Goal: Information Seeking & Learning: Find specific fact

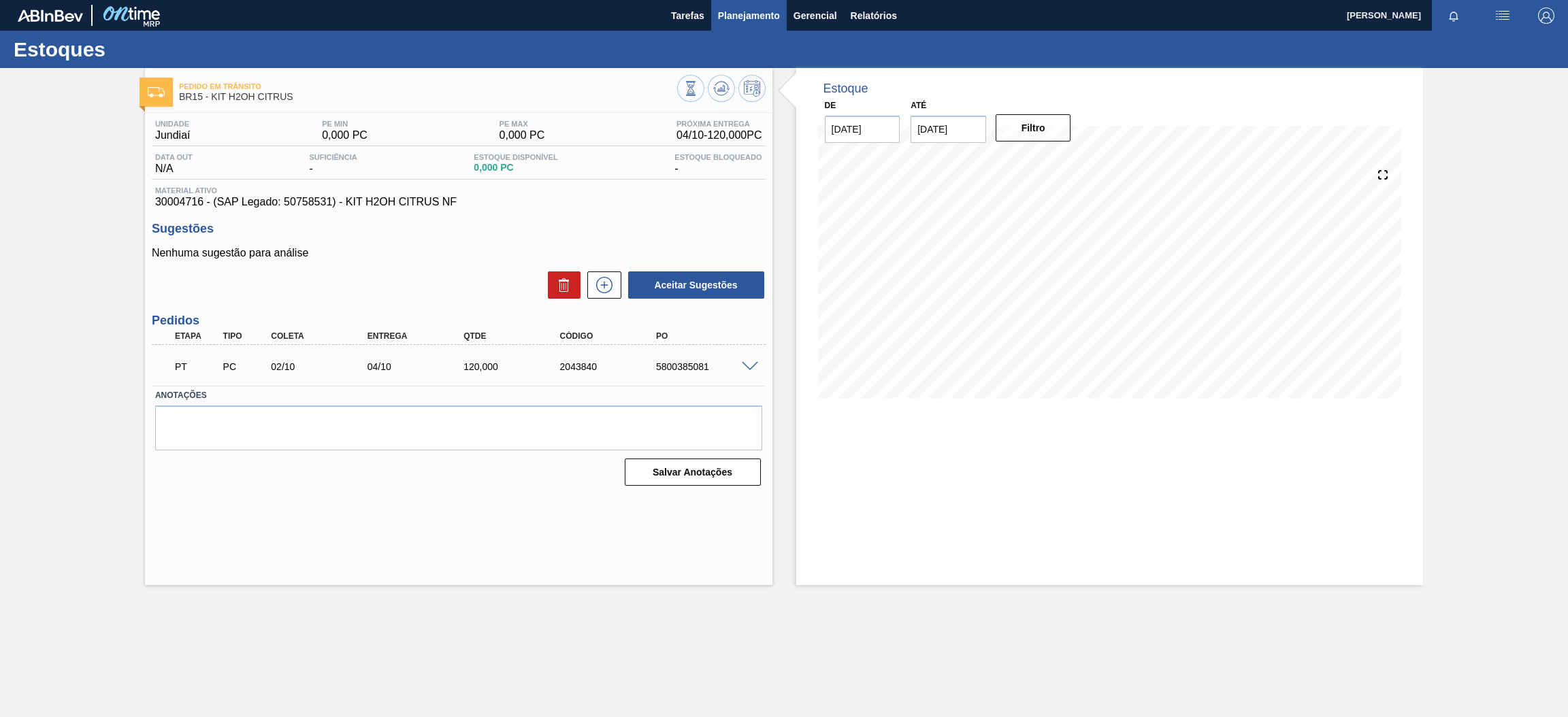
click at [748, 8] on span "Planejamento" at bounding box center [749, 15] width 62 height 16
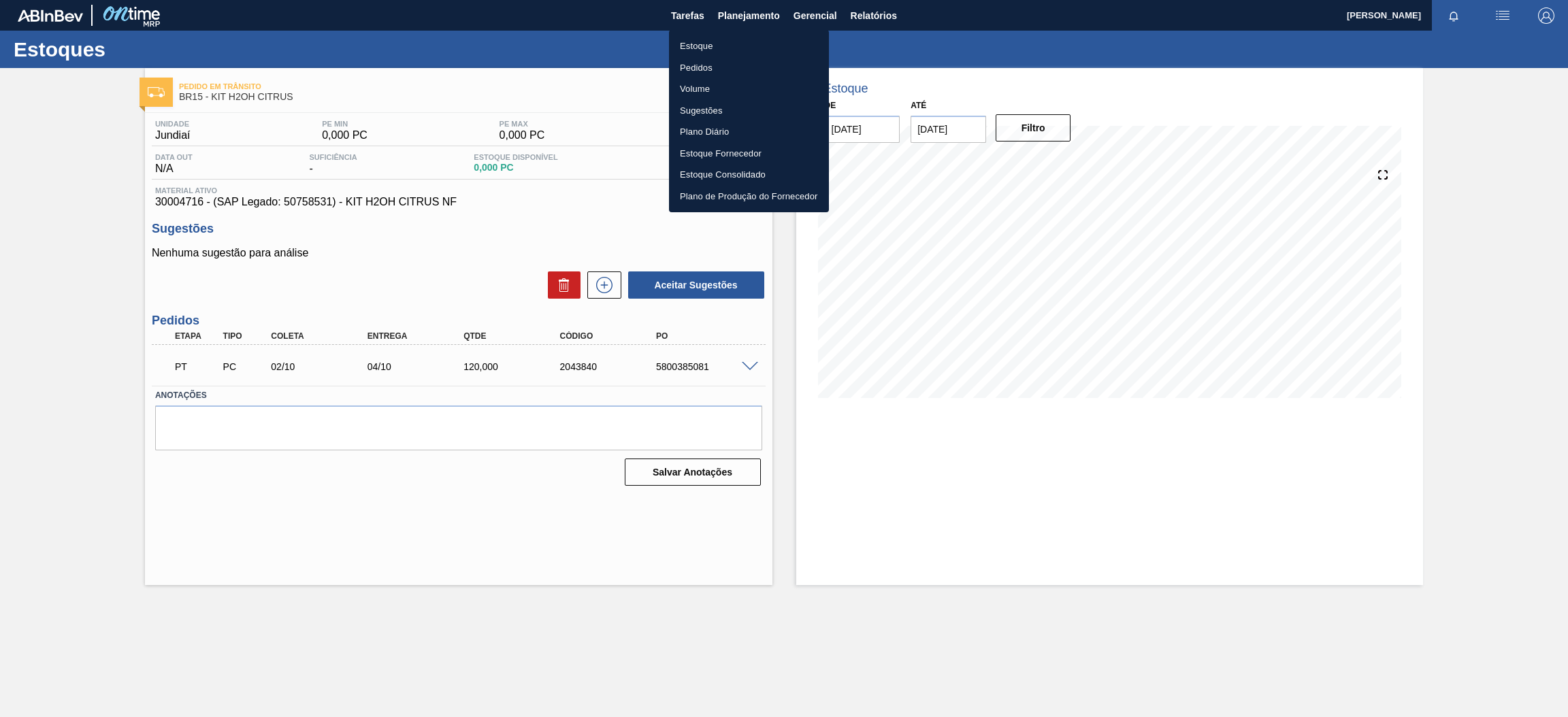
click at [730, 45] on li "Estoque" at bounding box center [749, 46] width 160 height 22
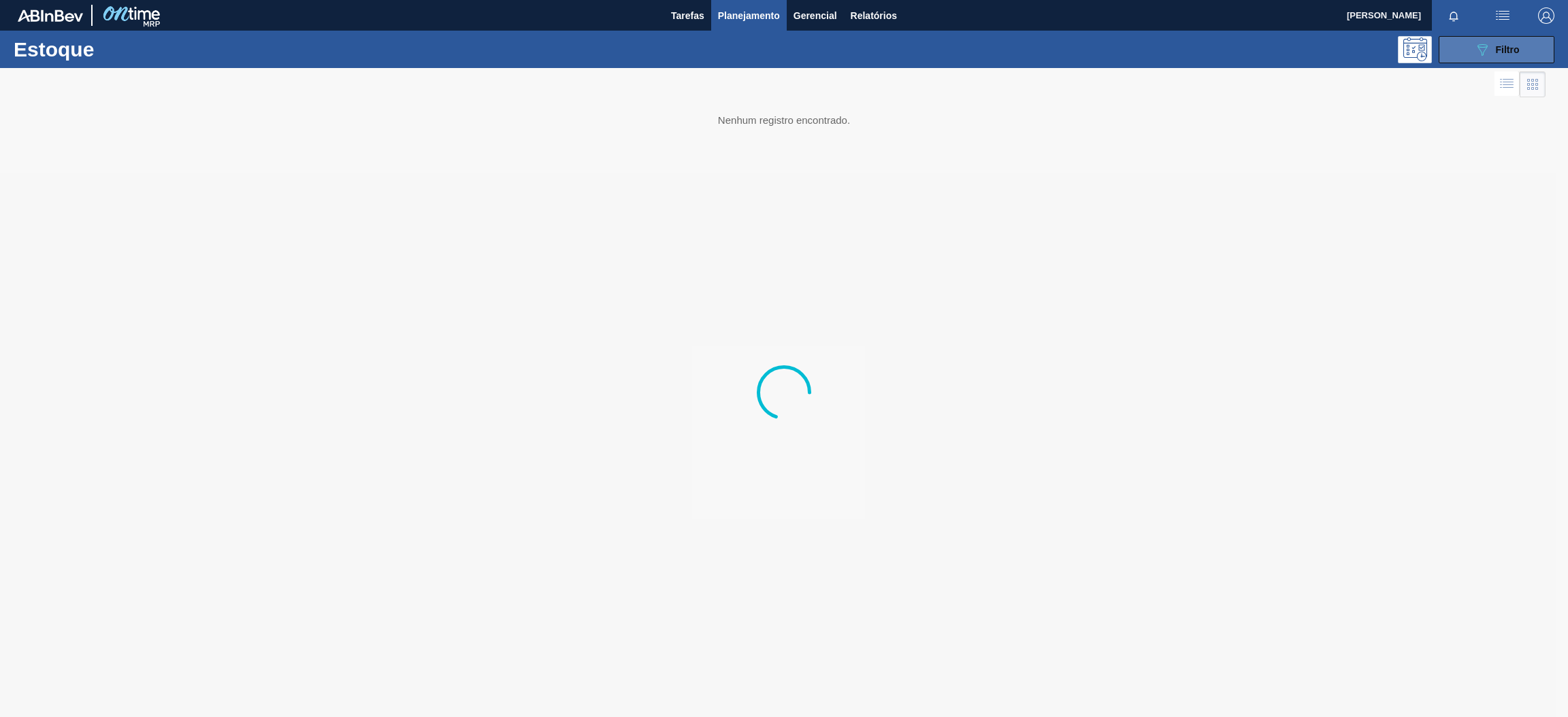
click at [1504, 49] on span "Filtro" at bounding box center [1507, 49] width 24 height 11
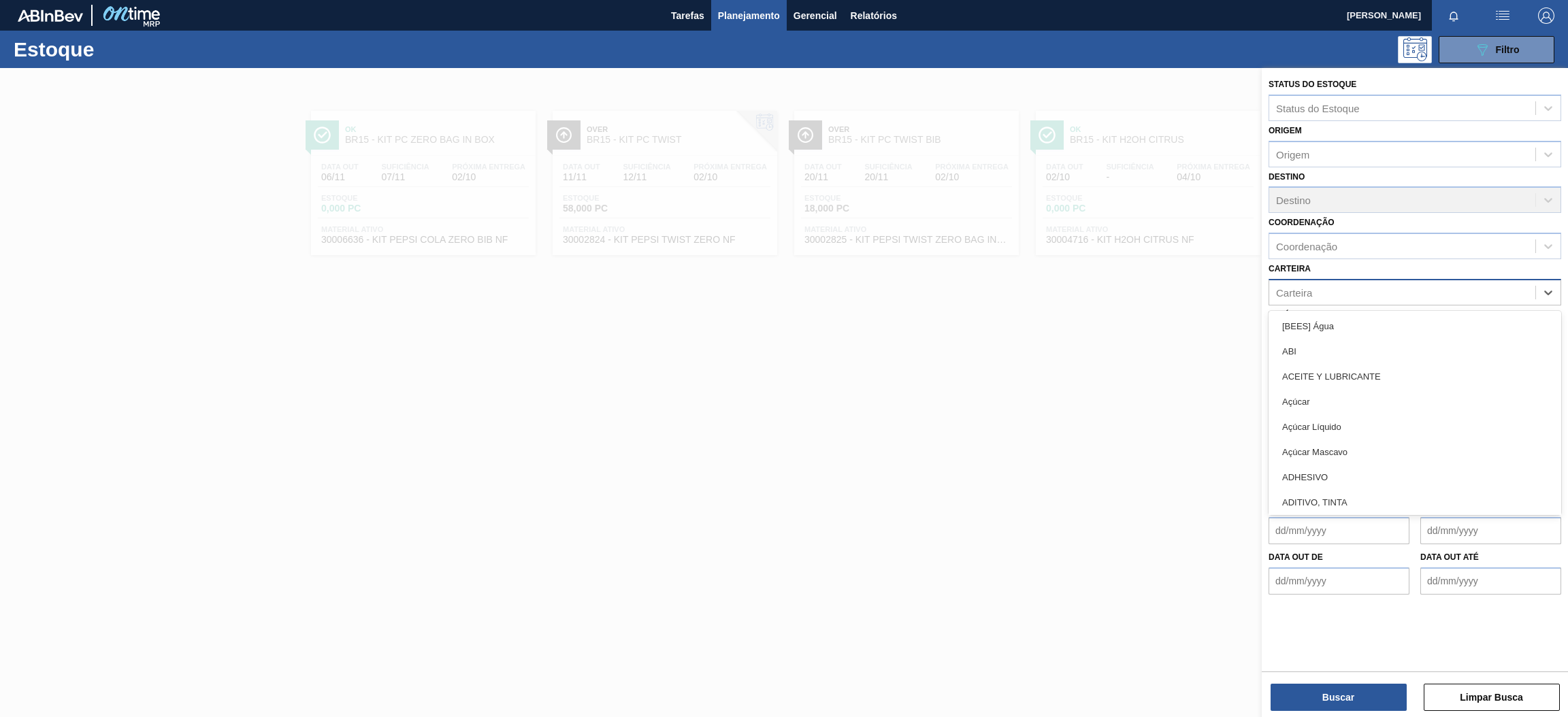
click at [1329, 282] on div "Carteira" at bounding box center [1403, 292] width 266 height 20
type input "ró"
click at [1360, 475] on div "Rótulo Plástico" at bounding box center [1415, 477] width 293 height 25
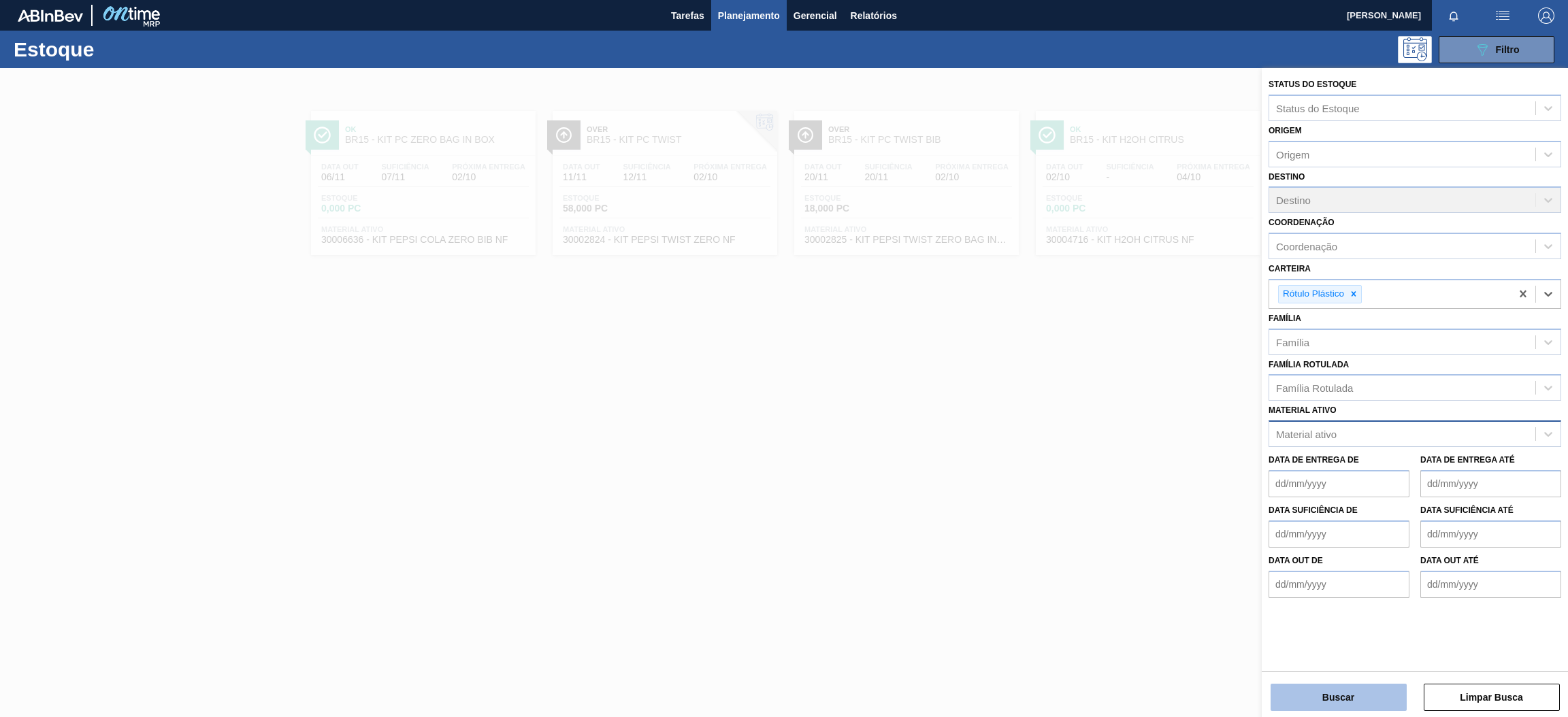
click at [1369, 703] on button "Buscar" at bounding box center [1338, 696] width 136 height 27
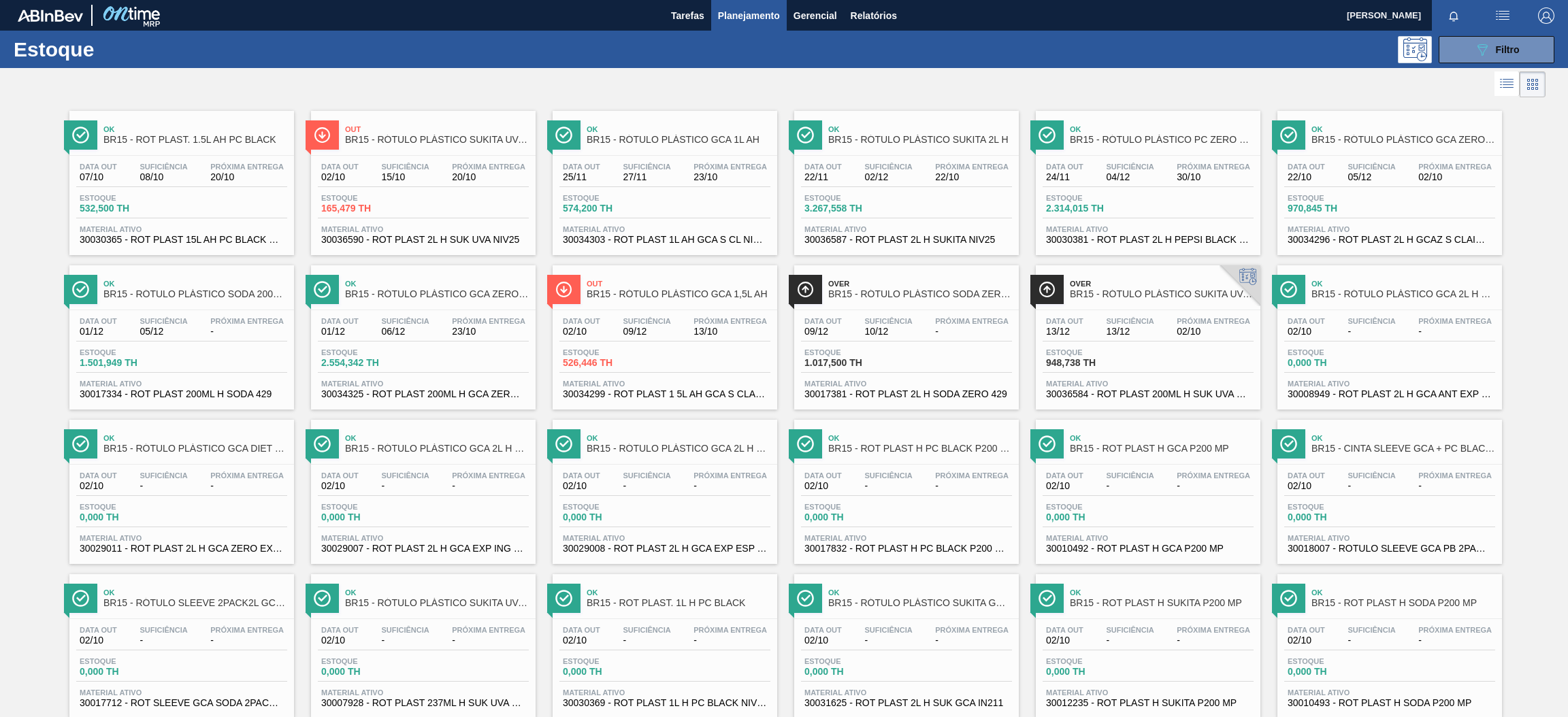
click at [504, 243] on span "30036590 - ROT PLAST 2L H SUK UVA NIV25" at bounding box center [423, 239] width 204 height 10
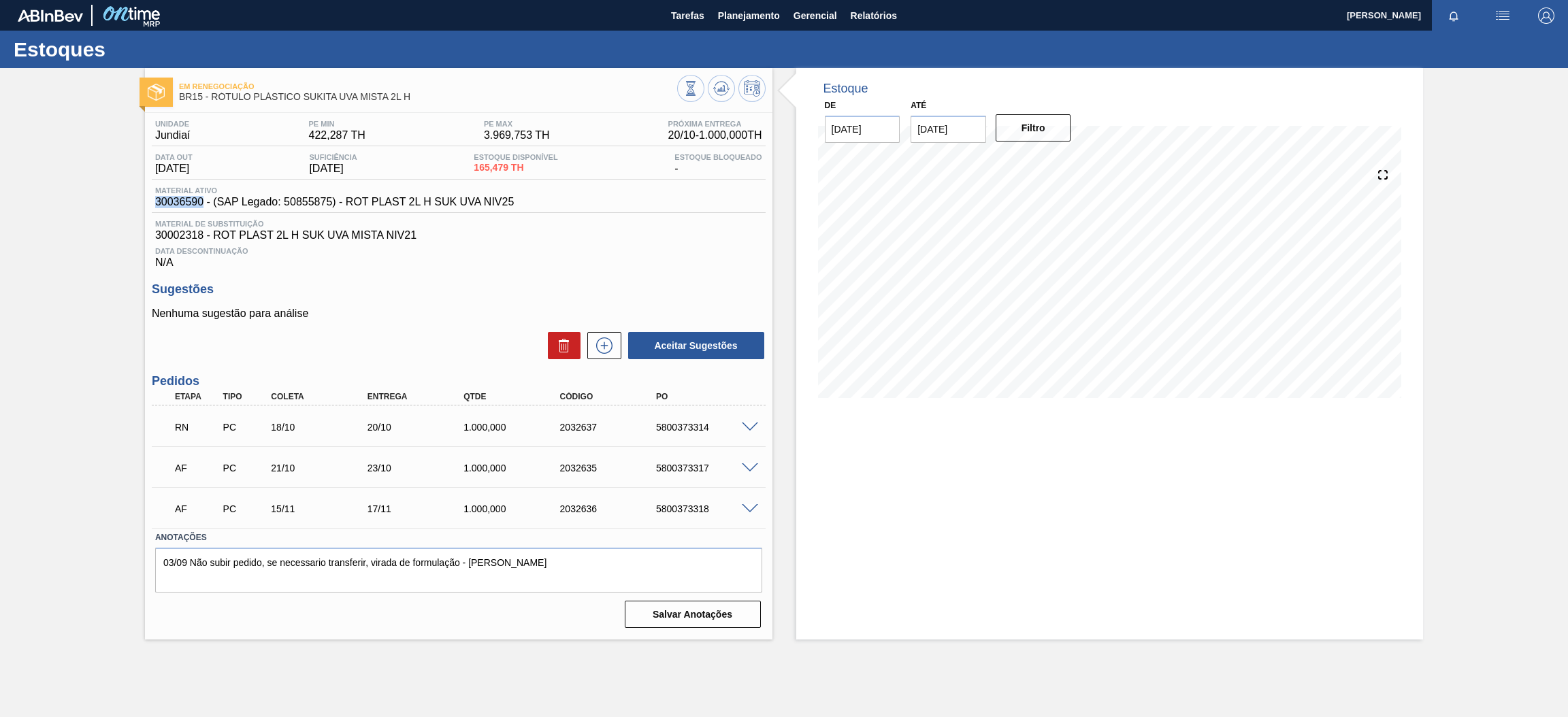
drag, startPoint x: 202, startPoint y: 202, endPoint x: 157, endPoint y: 203, distance: 45.0
click at [157, 203] on span "30036590 - (SAP Legado: 50855875) - ROT PLAST 2L H SUK UVA NIV25" at bounding box center [335, 202] width 359 height 12
copy span "30036590"
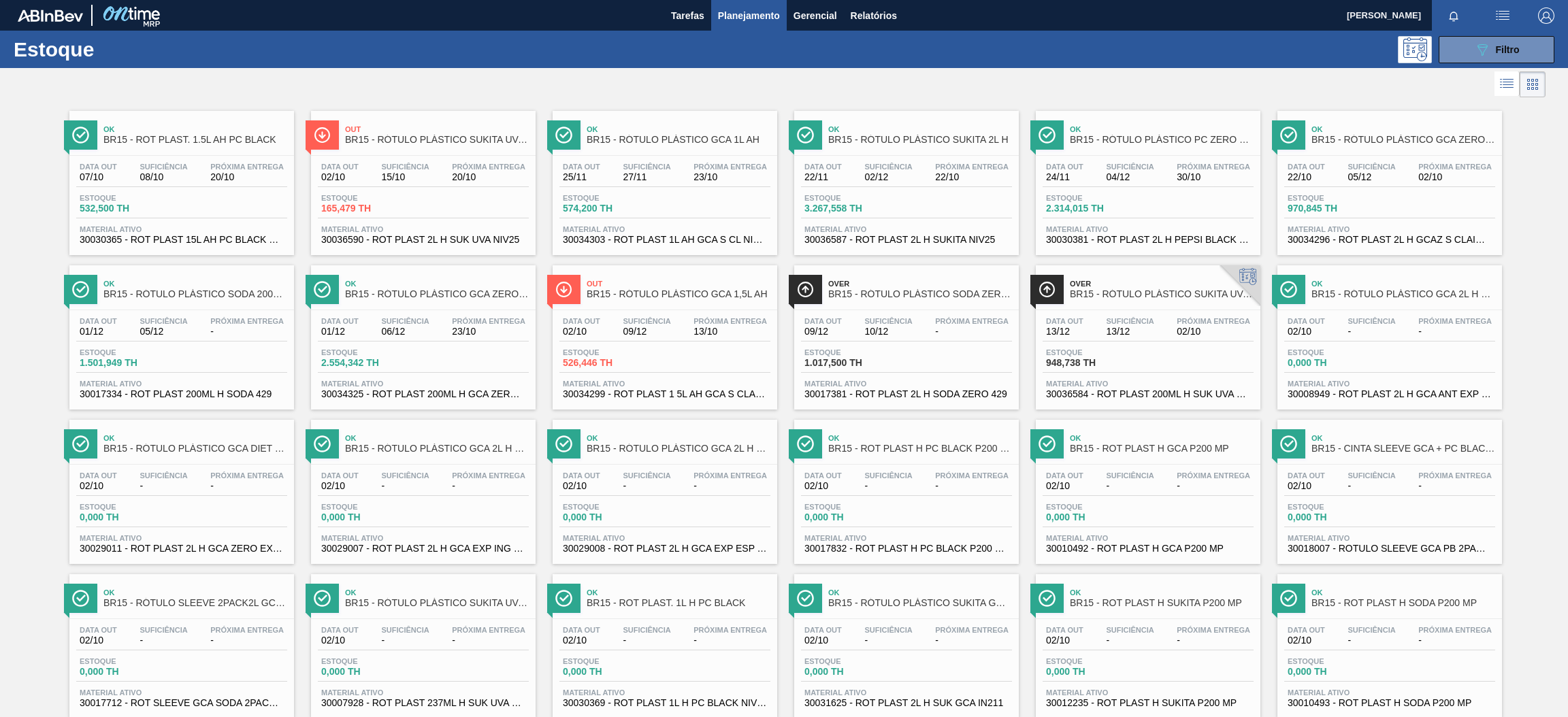
click at [963, 214] on div "Estoque 3.267,558 TH" at bounding box center [907, 206] width 211 height 25
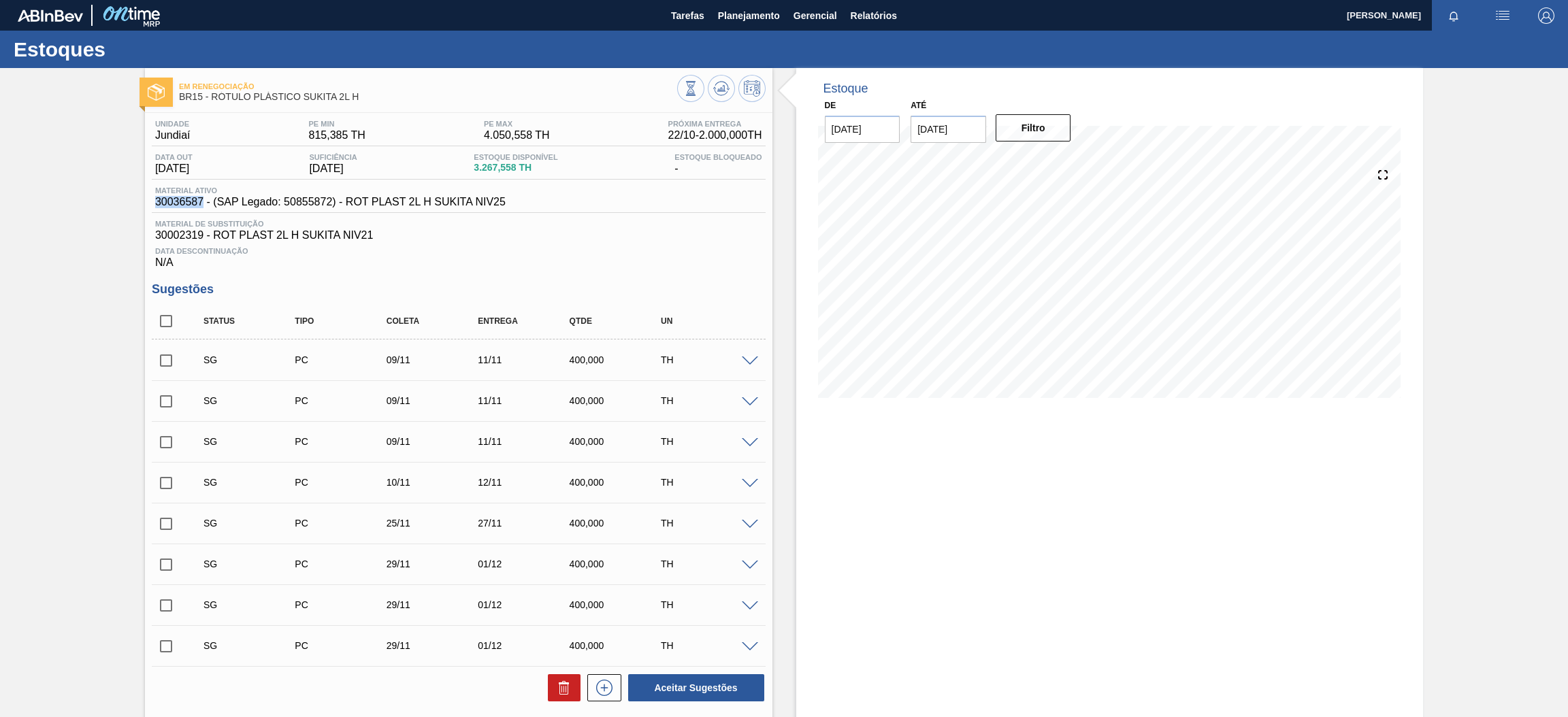
drag, startPoint x: 202, startPoint y: 200, endPoint x: 148, endPoint y: 202, distance: 54.0
click at [148, 202] on div "Unidade Jundiaí PE MIN 815,385 TH PE MAX 4.050,558 TH Próxima Entrega 22/10 - 2…" at bounding box center [458, 503] width 627 height 780
copy span "30036587"
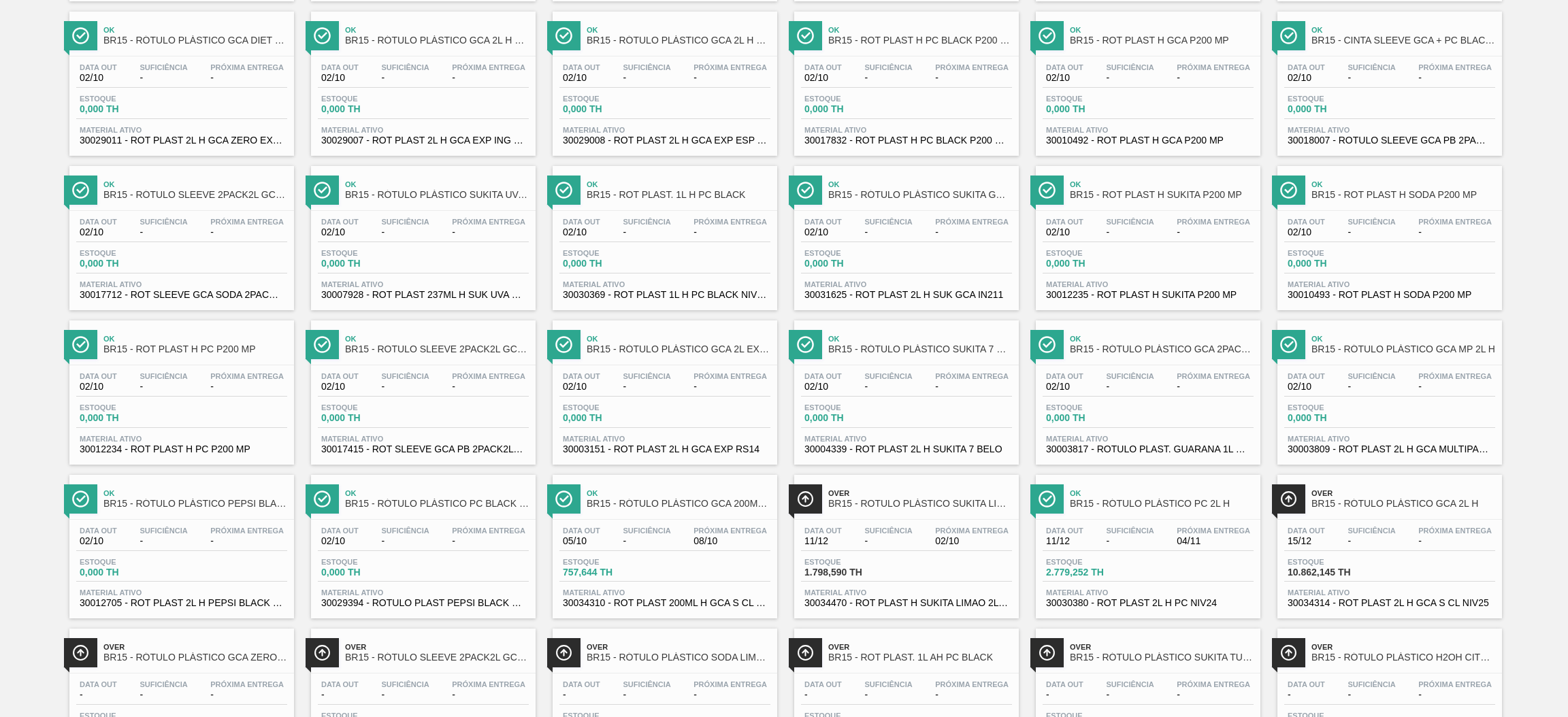
scroll to position [509, 0]
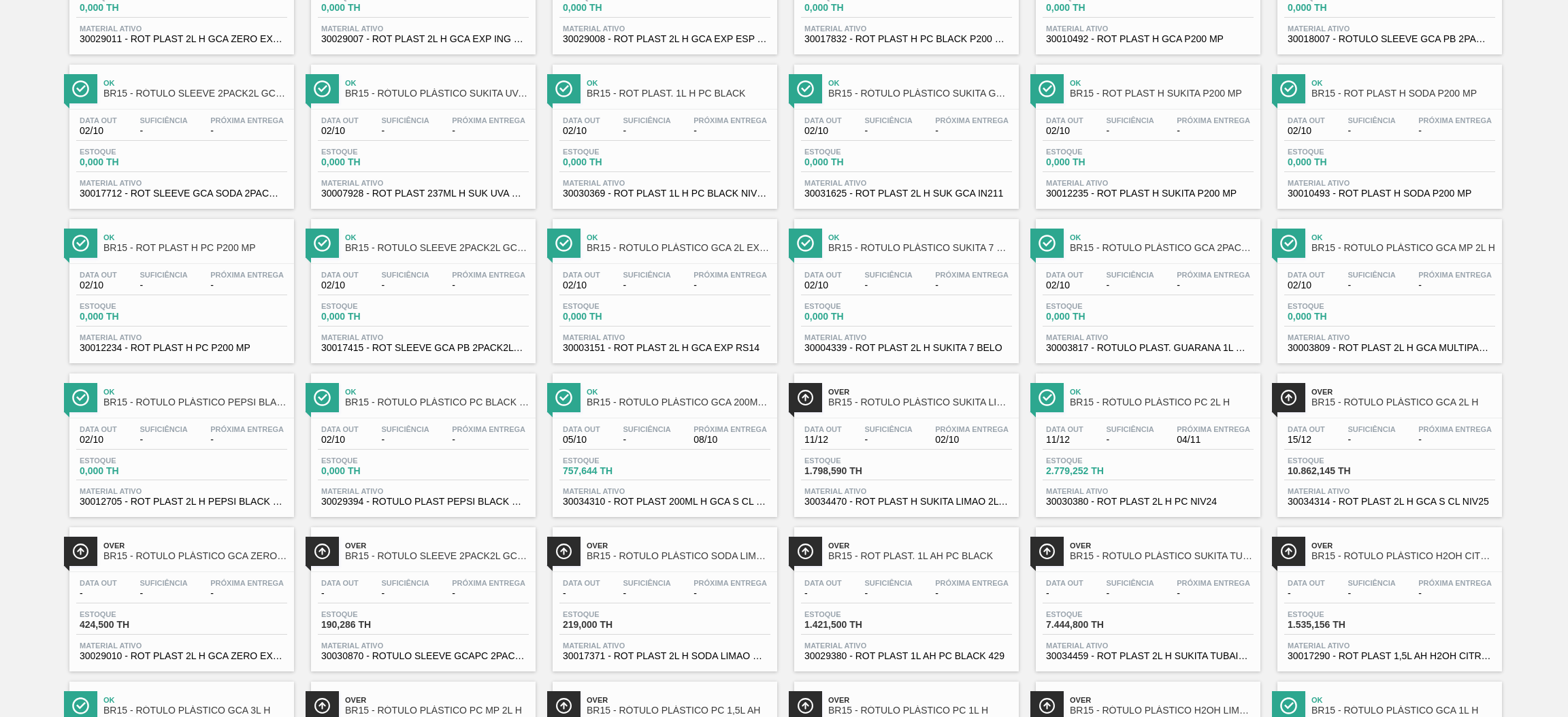
click at [961, 475] on div "Estoque 1.798,590 TH" at bounding box center [907, 469] width 211 height 25
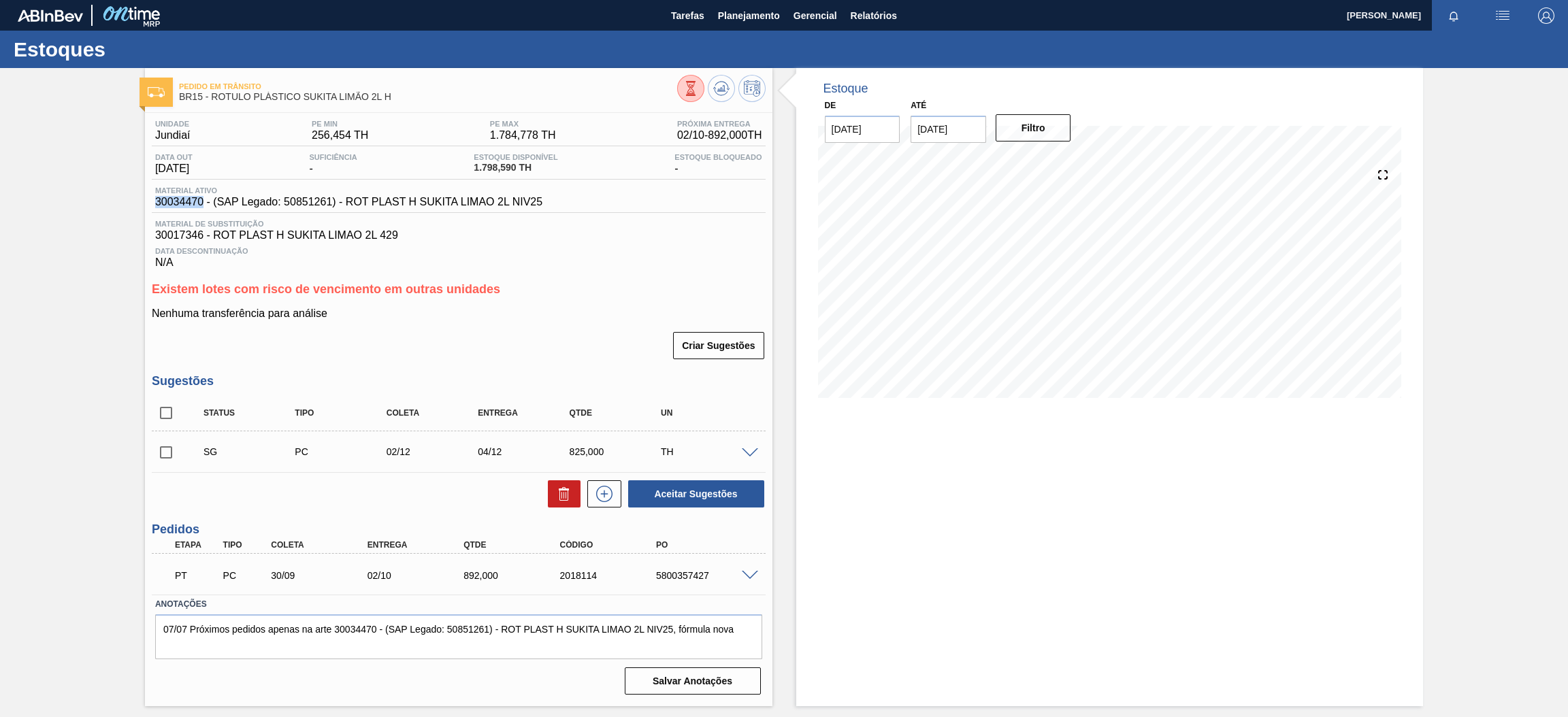
drag, startPoint x: 152, startPoint y: 200, endPoint x: 202, endPoint y: 202, distance: 50.0
click at [202, 202] on div "Material ativo 30034470 - (SAP Legado: 50851261) - ROT PLAST H SUKITA LIMAO 2L …" at bounding box center [349, 197] width 394 height 22
copy span "30034470"
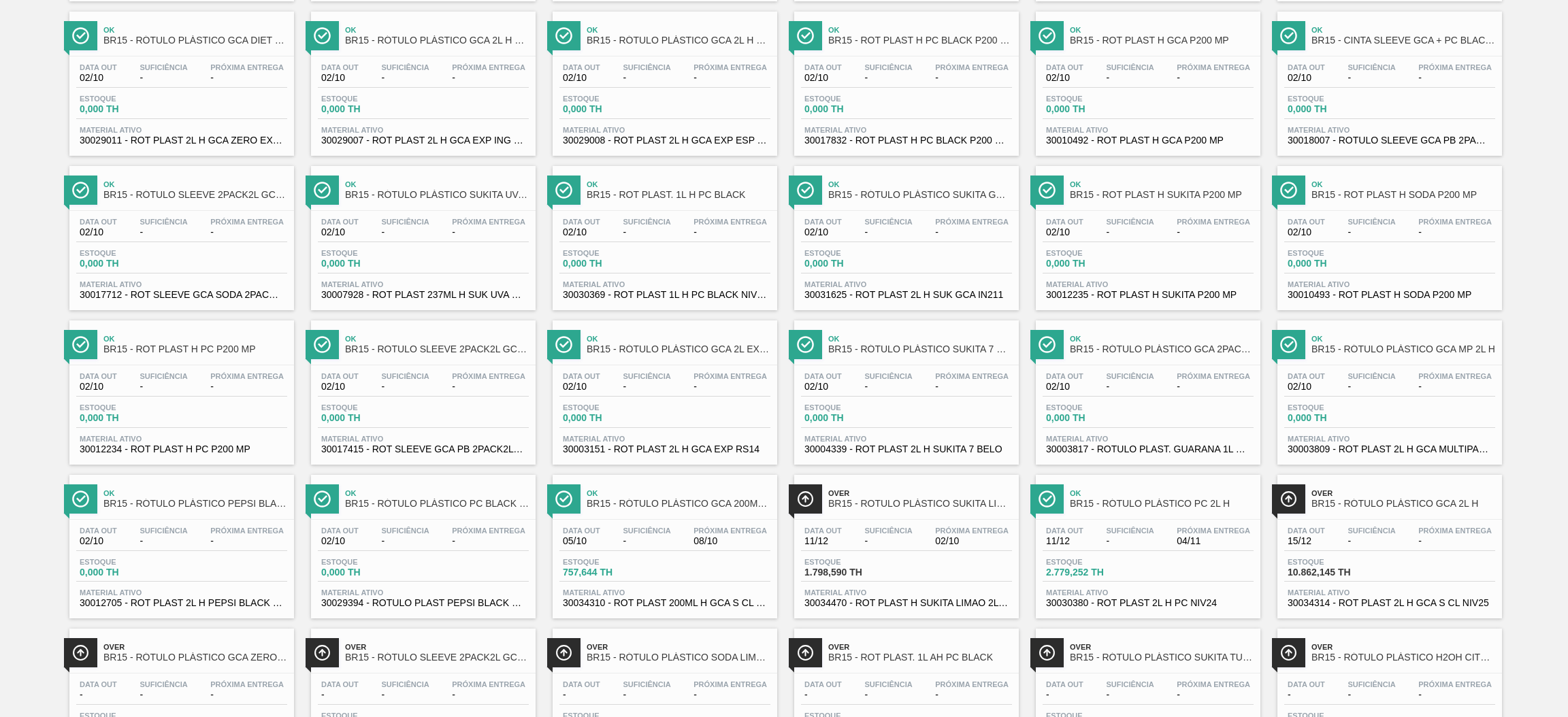
scroll to position [509, 0]
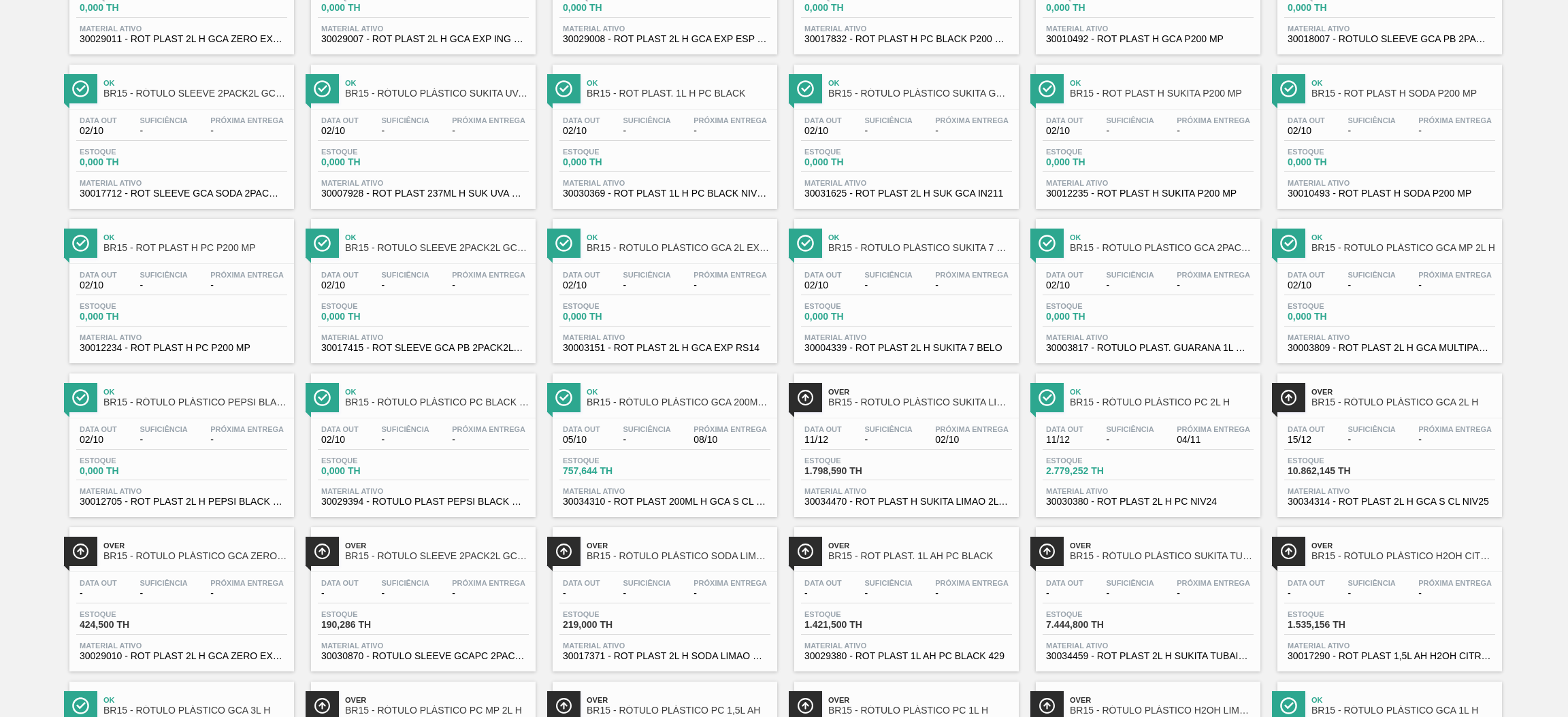
click at [1063, 614] on span "Estoque" at bounding box center [1094, 614] width 95 height 8
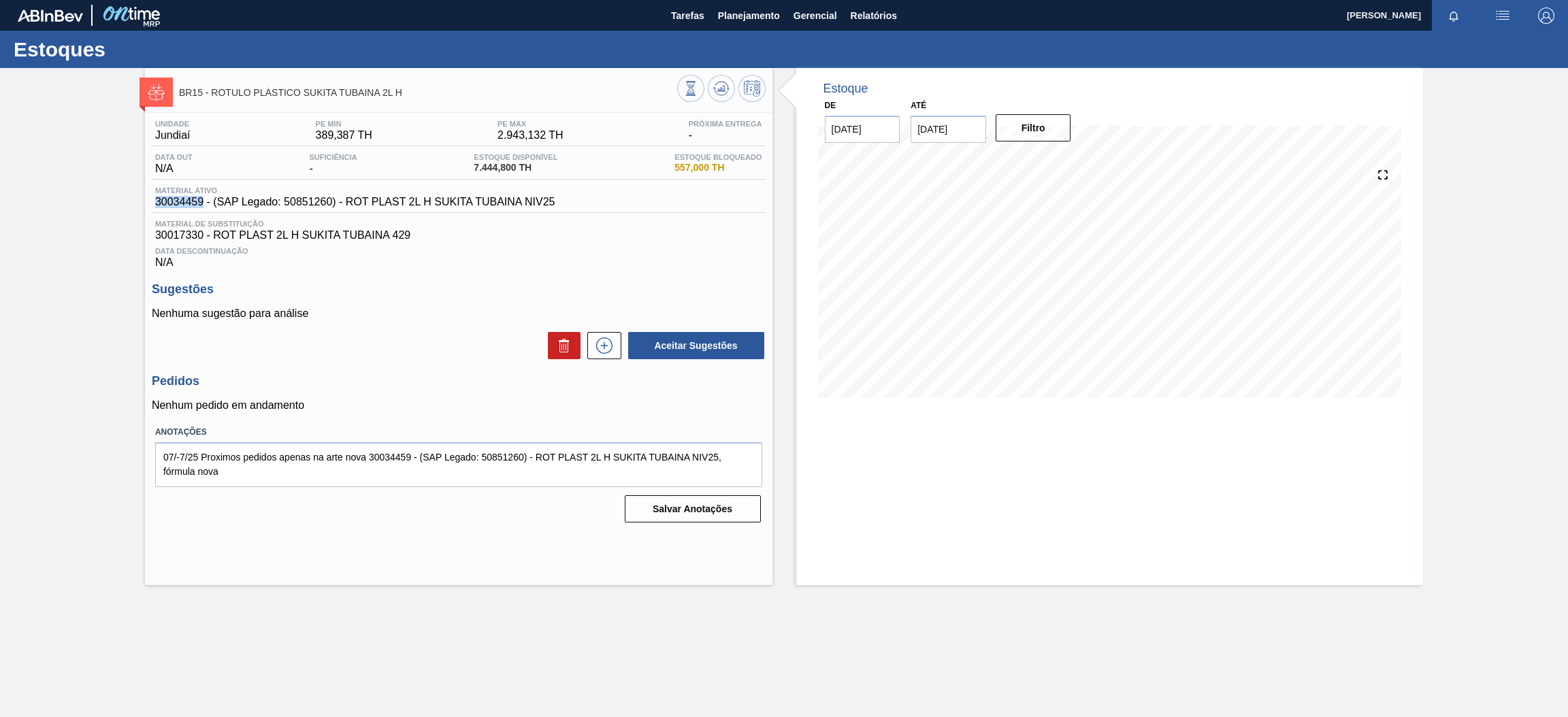
drag, startPoint x: 155, startPoint y: 202, endPoint x: 205, endPoint y: 206, distance: 50.2
click at [205, 206] on span "30034459 - (SAP Legado: 50851260) - ROT PLAST 2L H SUKITA TUBAINA NIV25" at bounding box center [356, 202] width 400 height 12
copy span "30034459"
click at [753, 24] on button "Planejamento" at bounding box center [749, 15] width 75 height 31
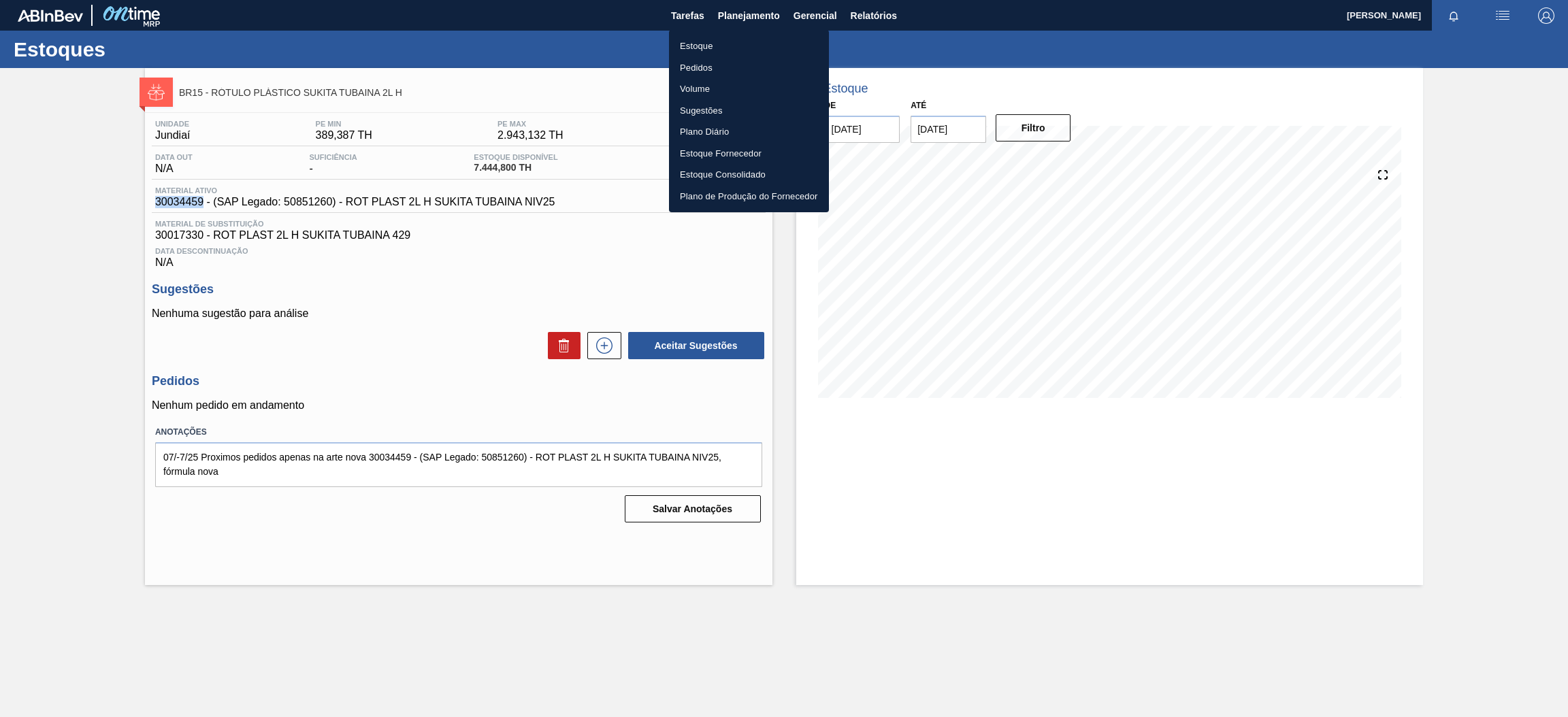
click at [734, 44] on li "Estoque" at bounding box center [749, 46] width 160 height 22
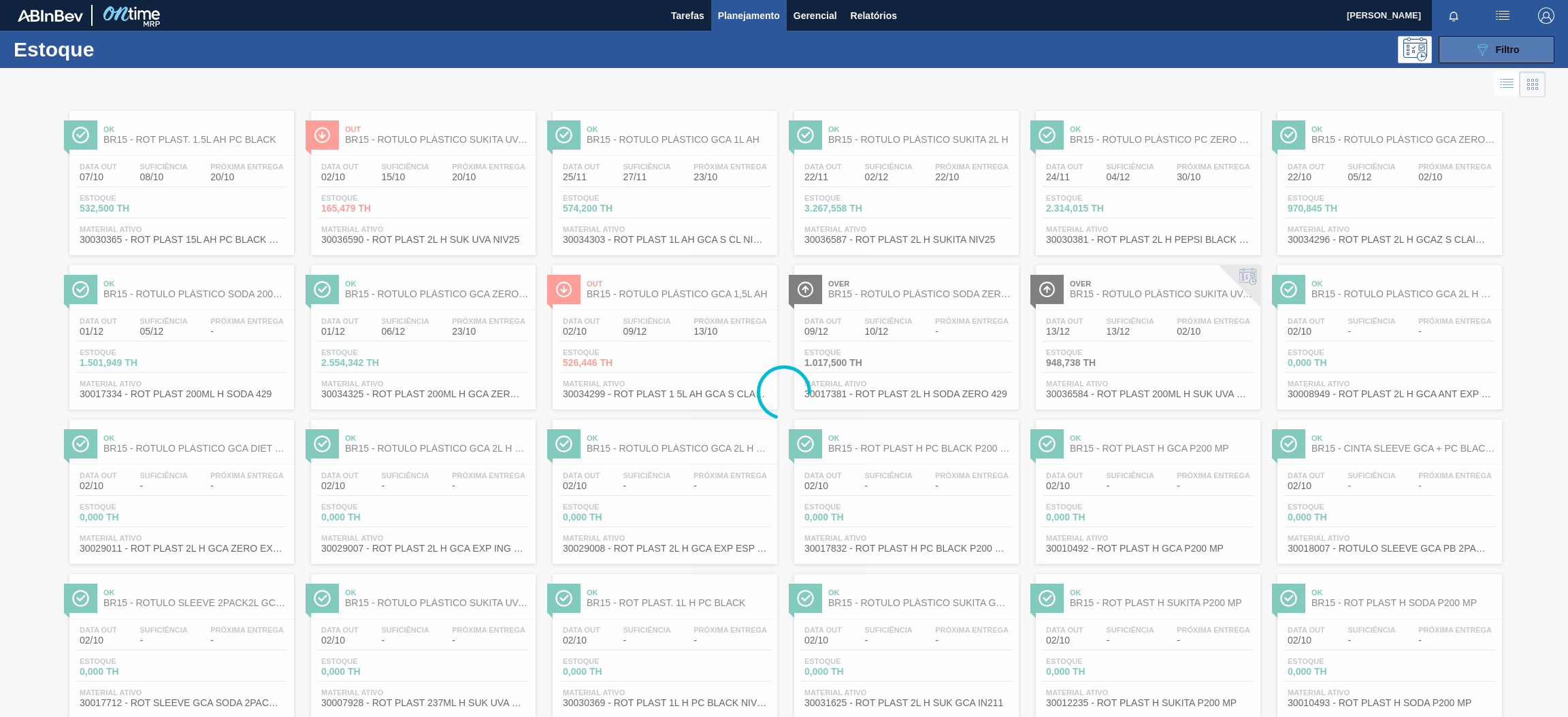
click at [1496, 50] on span "Filtro" at bounding box center [1507, 49] width 24 height 11
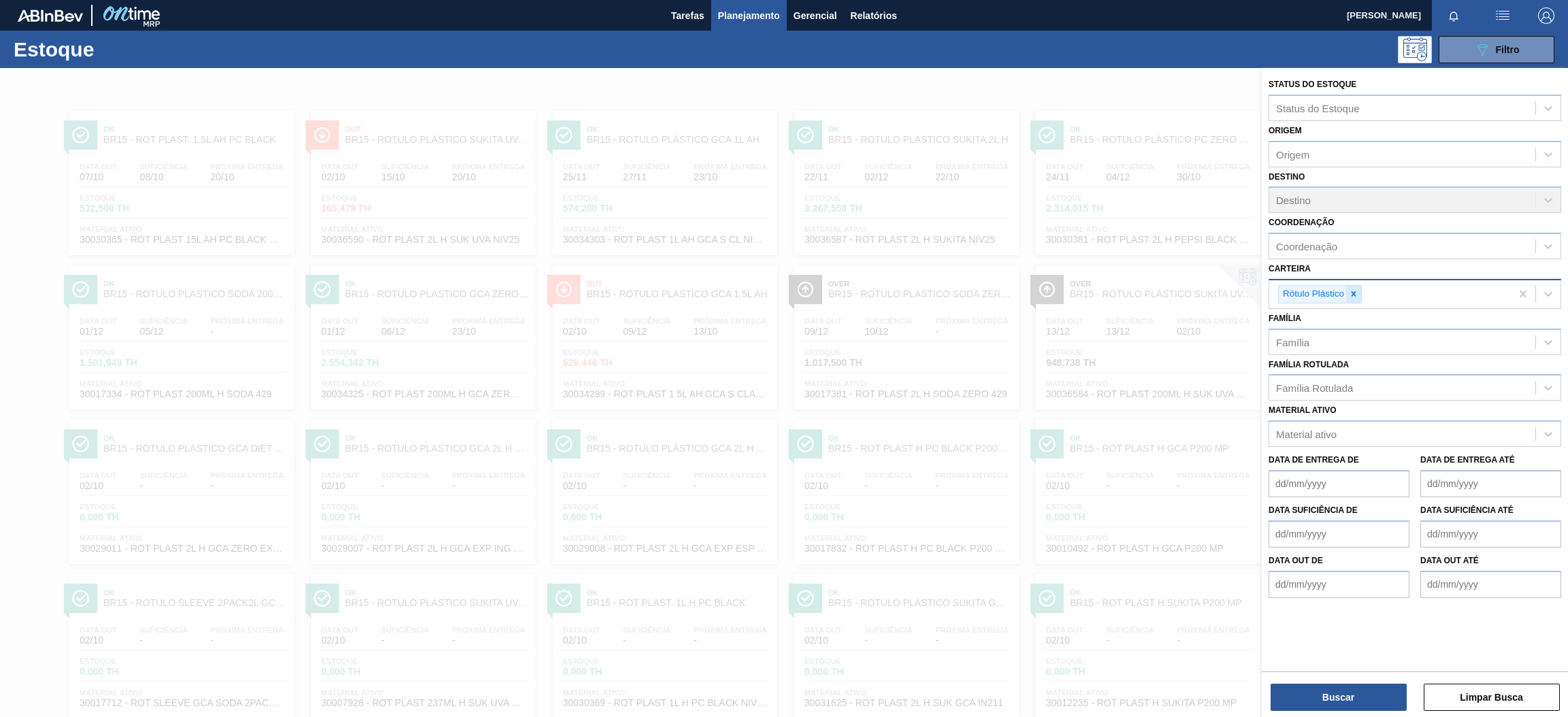
click at [1353, 294] on icon at bounding box center [1353, 294] width 9 height 9
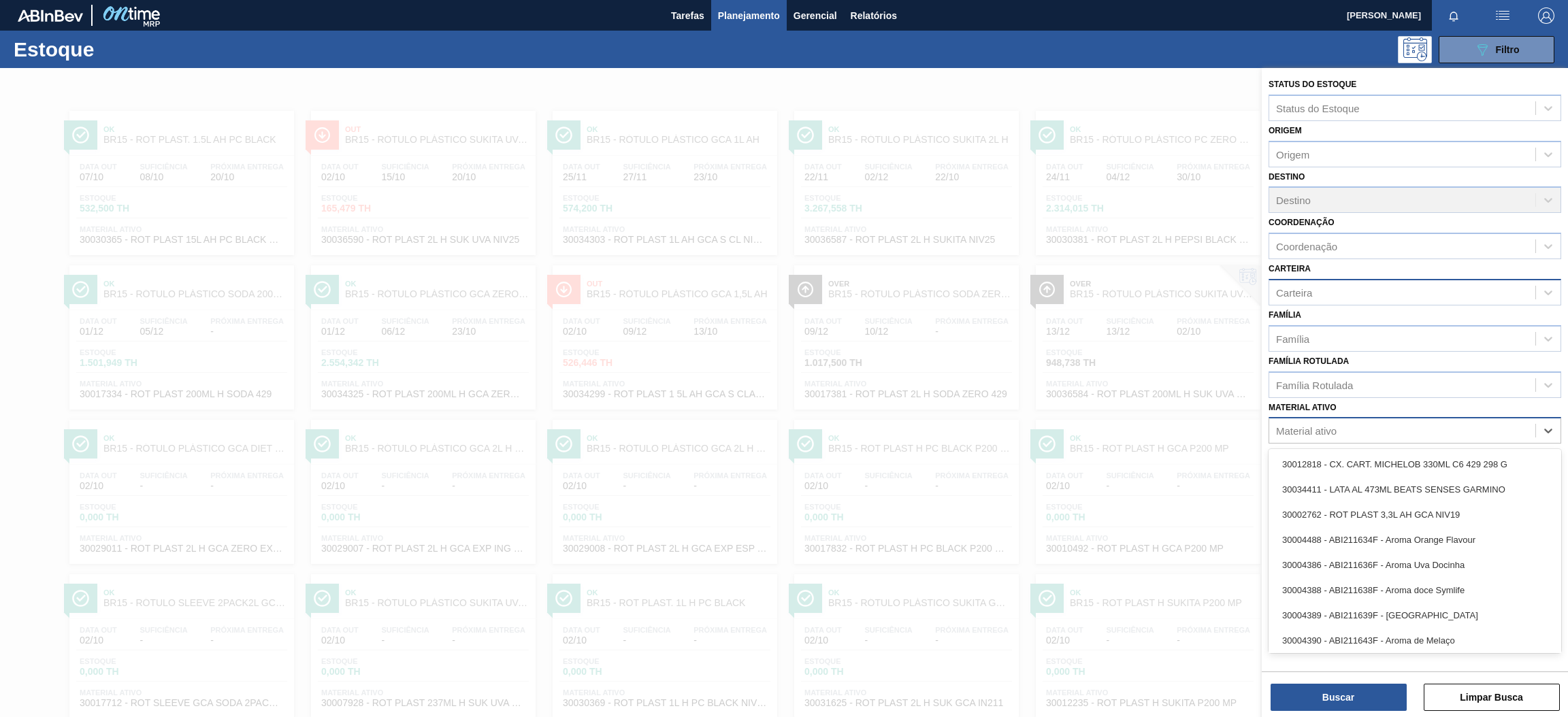
click at [1345, 423] on div "Material ativo" at bounding box center [1403, 431] width 266 height 20
paste ativo "30034613"
type ativo "30034613"
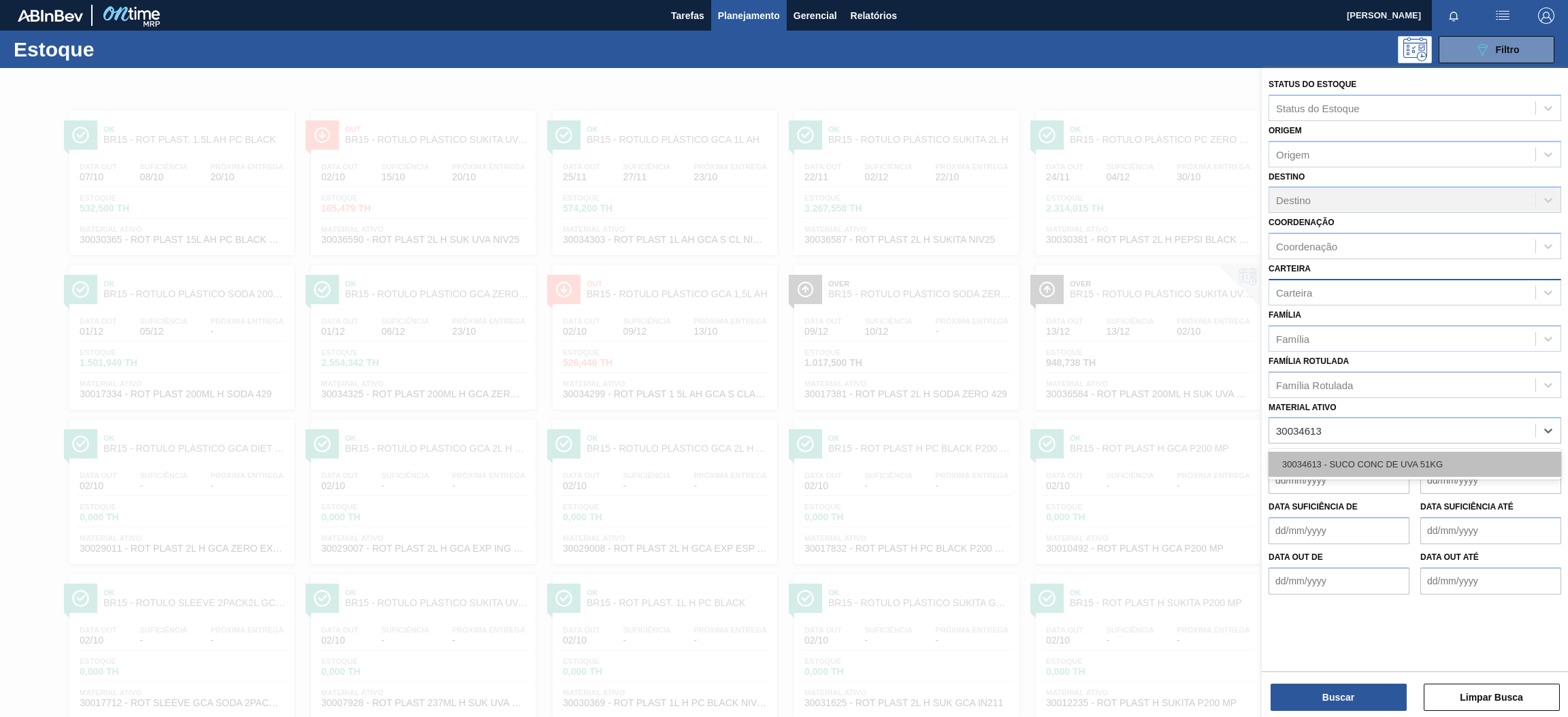
click at [1365, 460] on div "30034613 - SUCO CONC DE UVA 51KG" at bounding box center [1415, 464] width 293 height 25
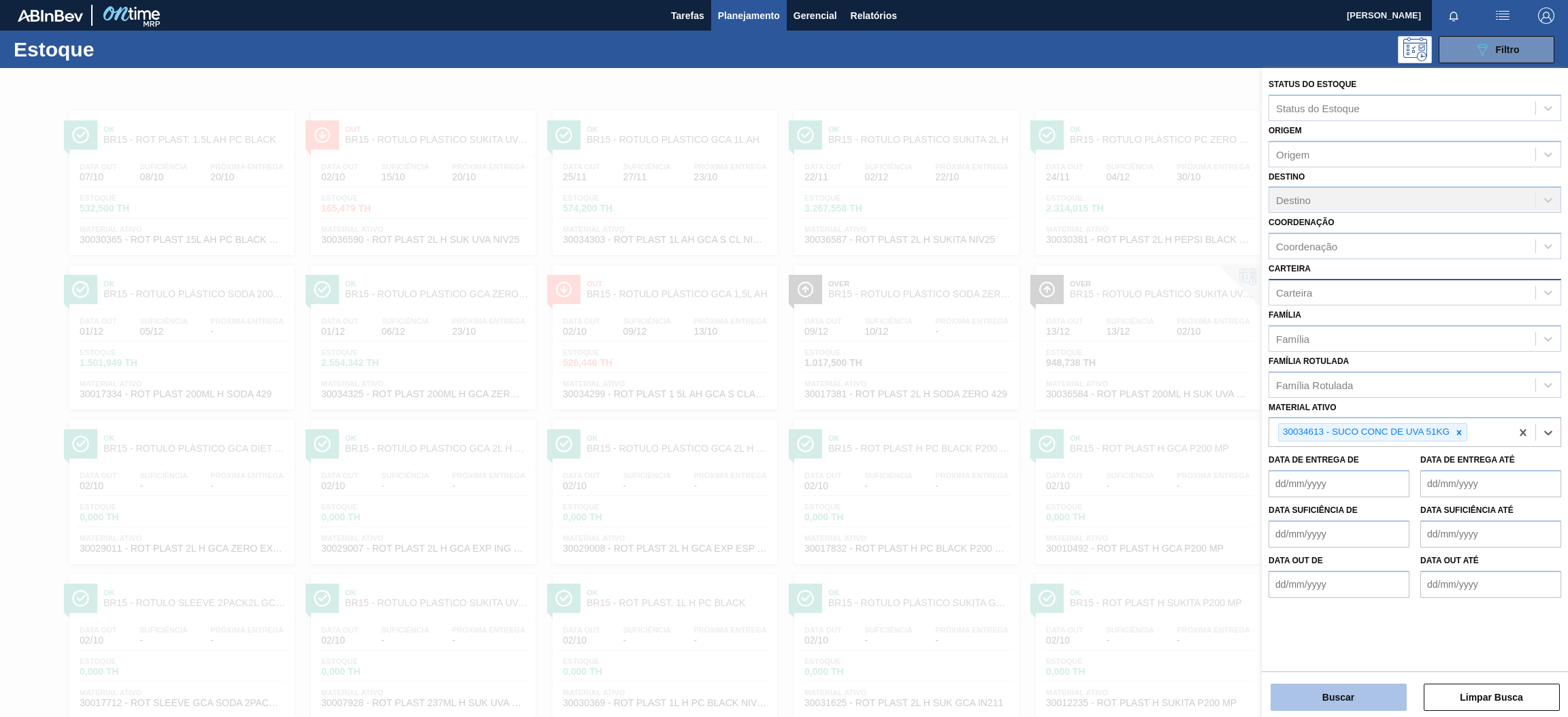
click at [1375, 701] on button "Buscar" at bounding box center [1338, 696] width 136 height 27
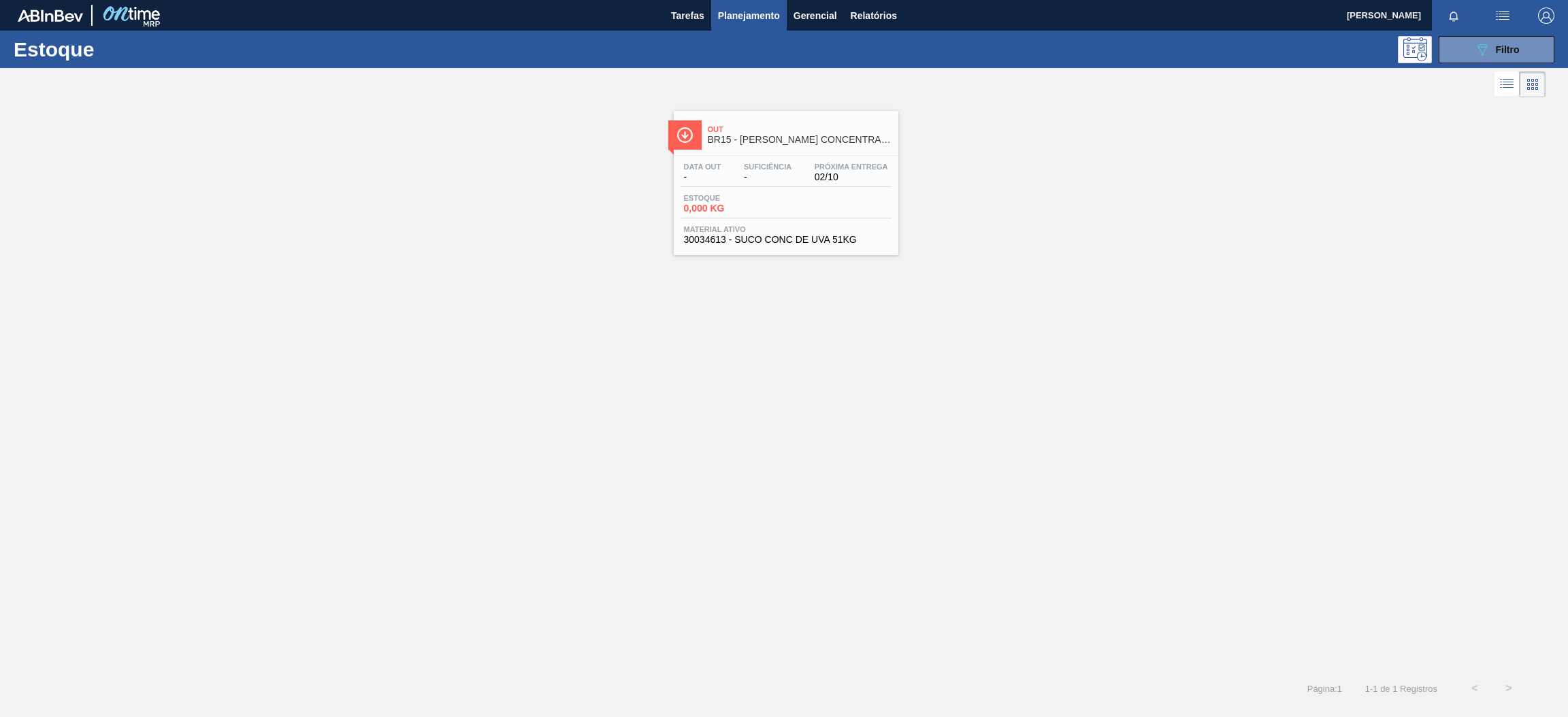
click at [748, 181] on span "-" at bounding box center [767, 177] width 48 height 10
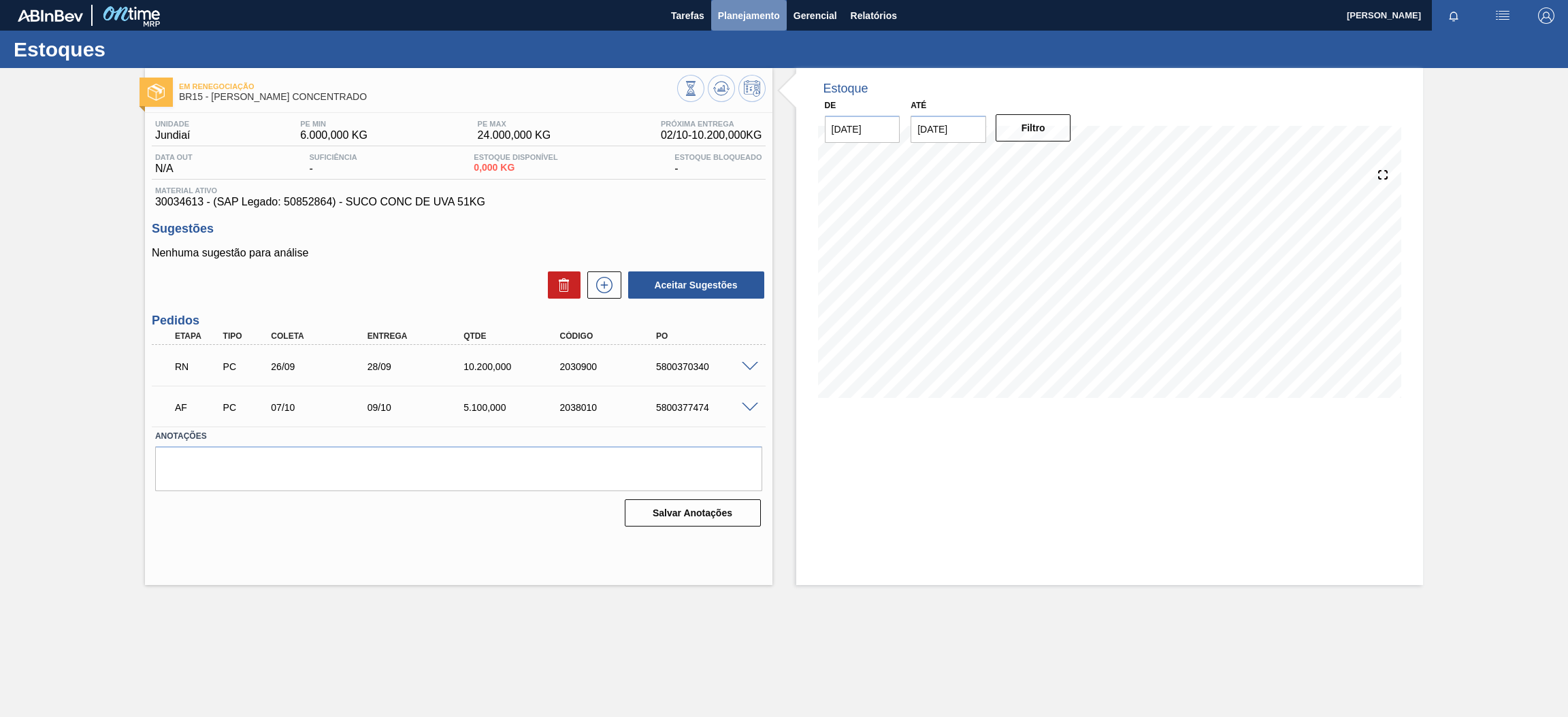
click at [760, 18] on span "Planejamento" at bounding box center [749, 15] width 62 height 16
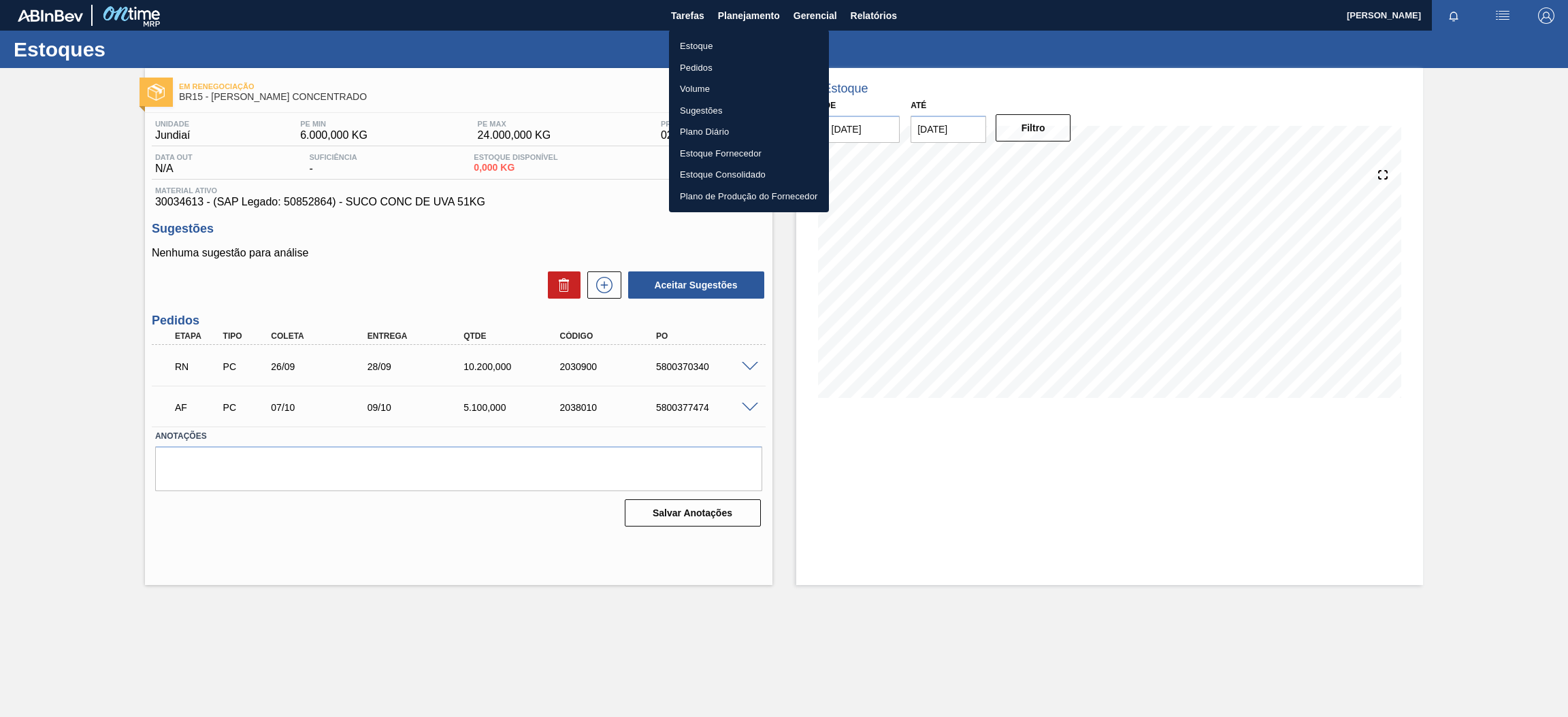
click at [725, 47] on li "Estoque" at bounding box center [749, 46] width 160 height 22
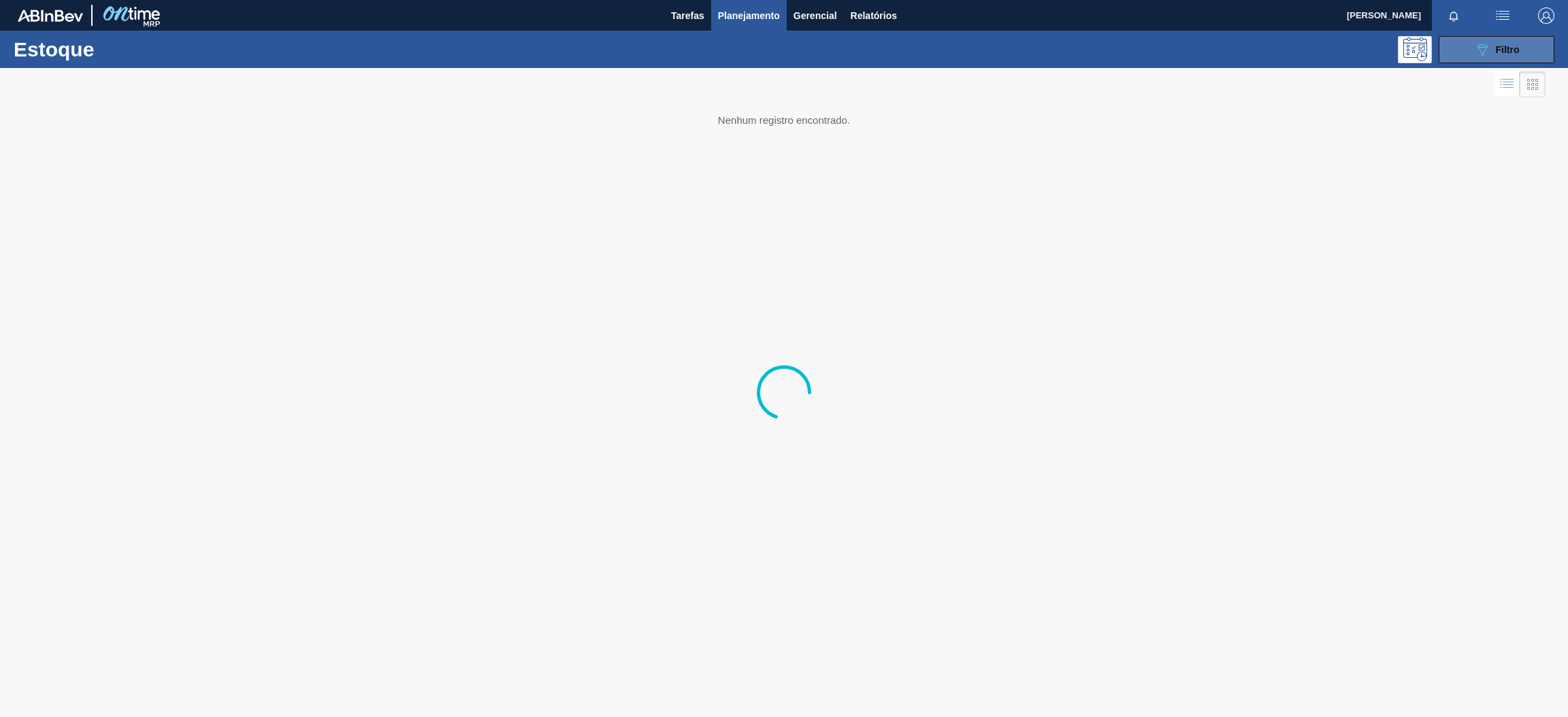
click at [1484, 55] on icon "089F7B8B-B2A5-4AFE-B5C0-19BA573D28AC" at bounding box center [1482, 49] width 16 height 16
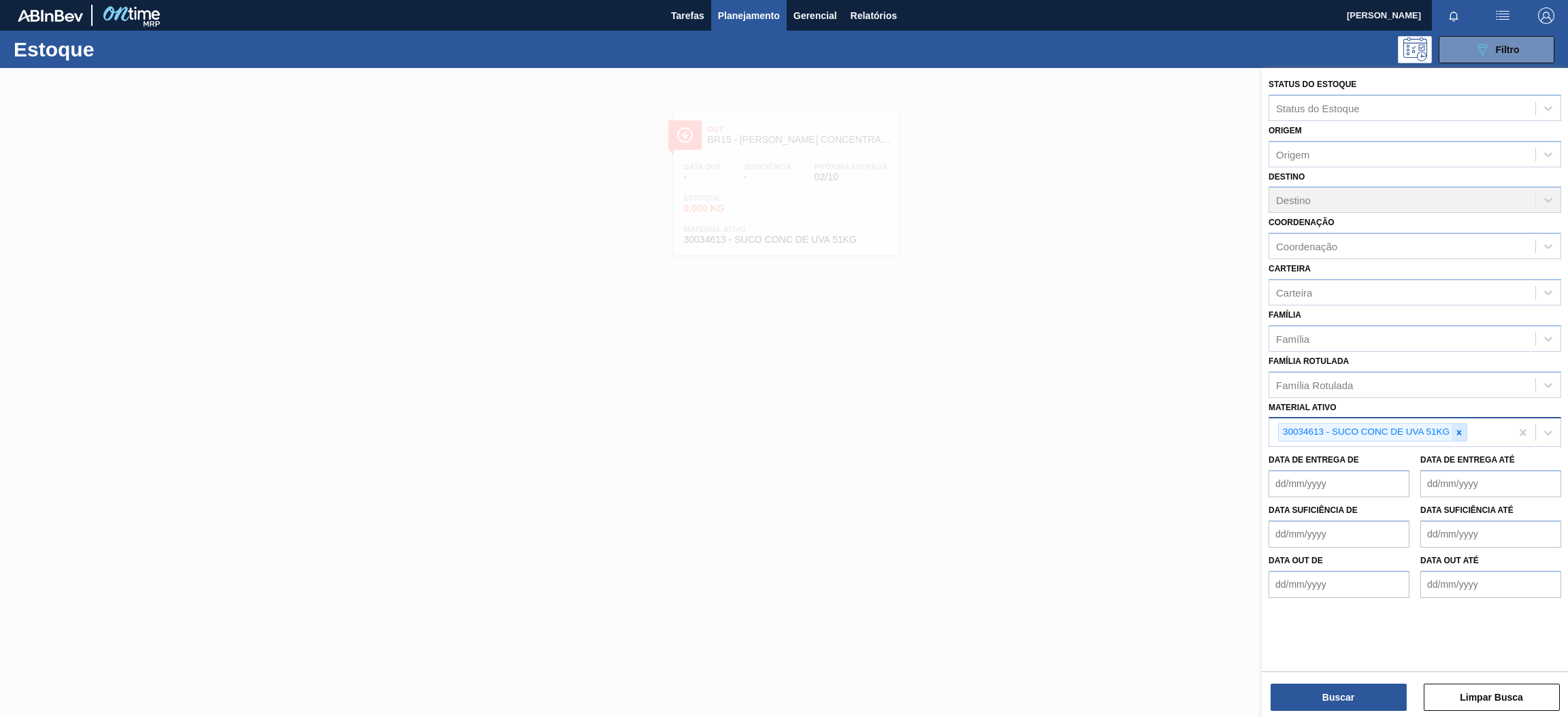
click at [1460, 437] on div at bounding box center [1459, 432] width 15 height 17
paste ativo "30030365"
type ativo "30030365"
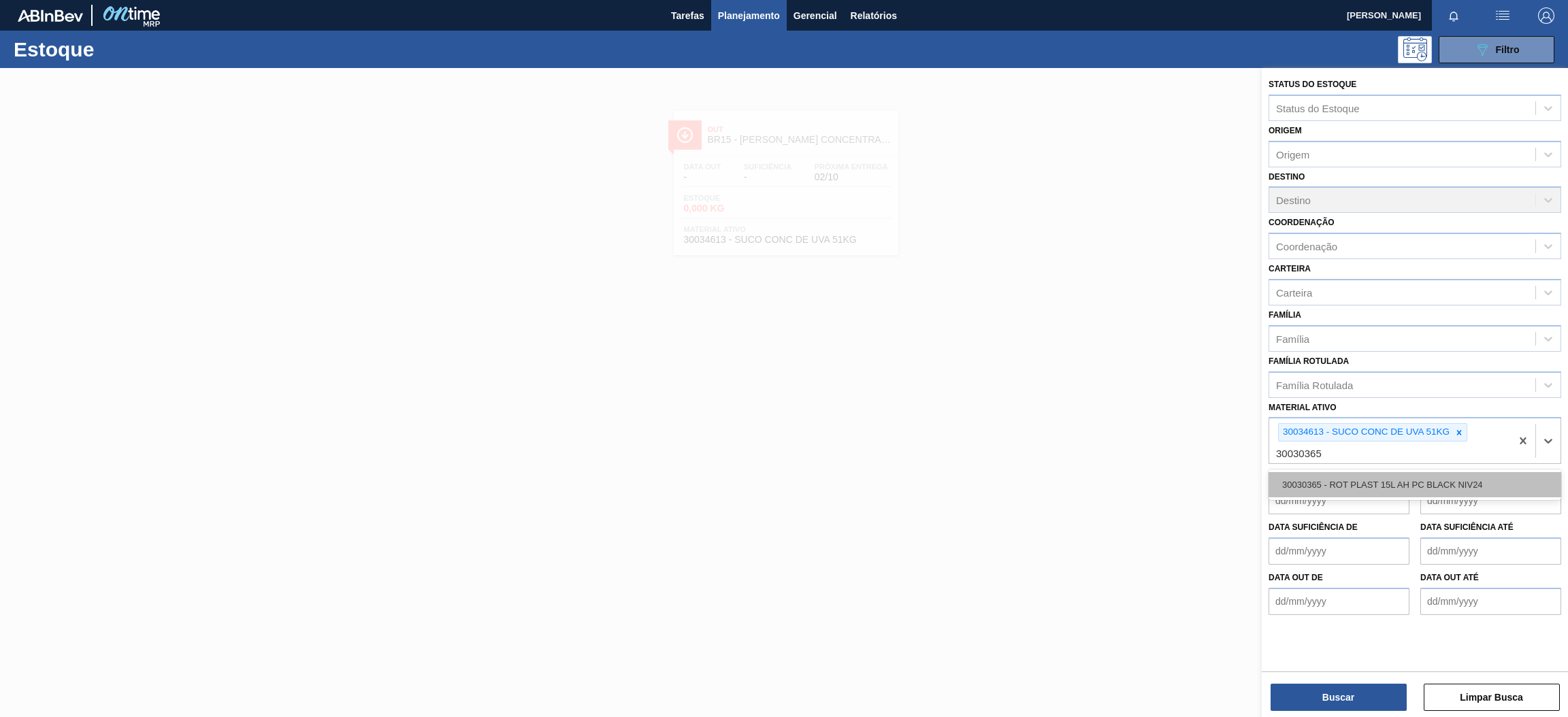
click at [1358, 480] on div "30030365 - ROT PLAST 15L AH PC BLACK NIV24" at bounding box center [1415, 485] width 293 height 25
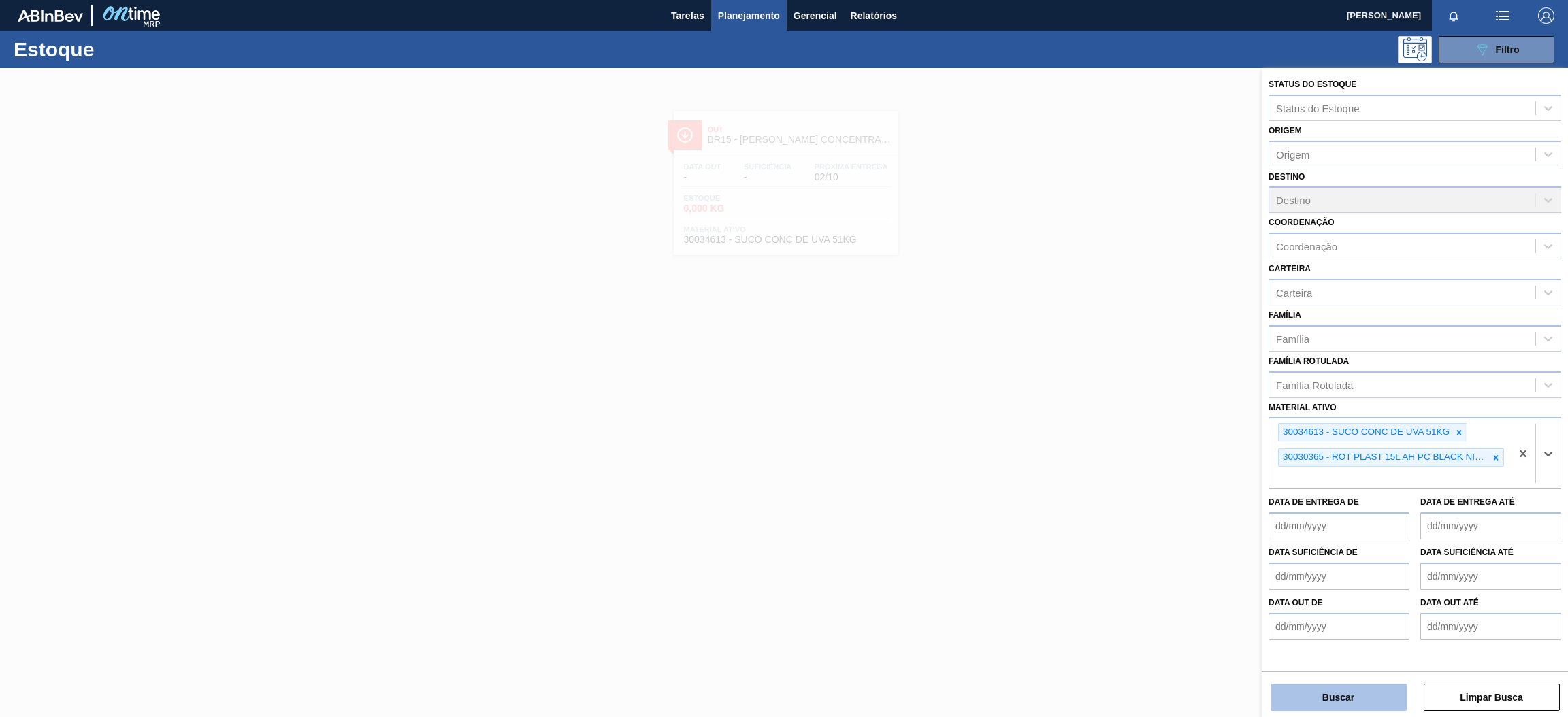
click at [1374, 699] on button "Buscar" at bounding box center [1338, 696] width 136 height 27
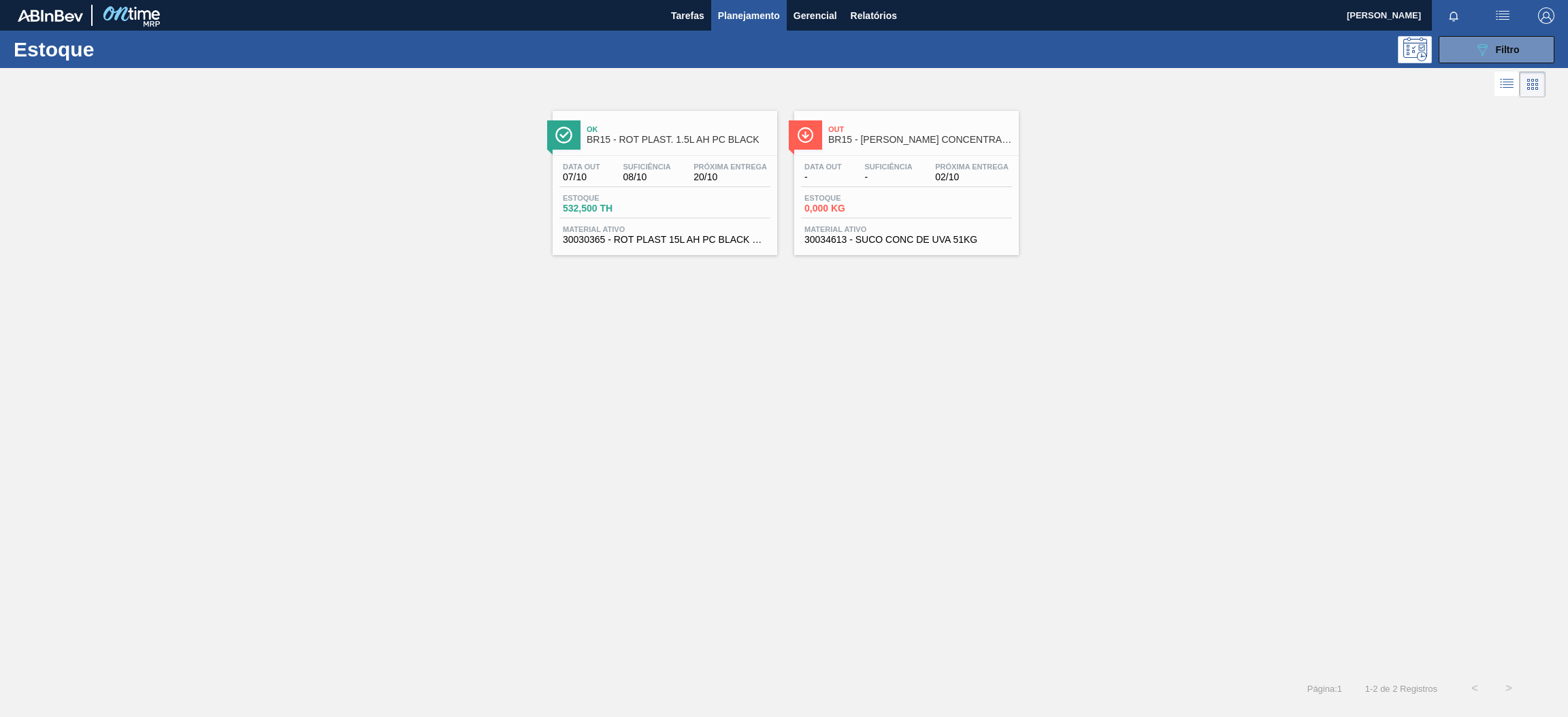
click at [722, 189] on div "Data out 07/10 Suficiência 08/10 Próxima Entrega 20/10 Estoque 532,500 TH Mater…" at bounding box center [665, 202] width 225 height 92
